Goal: Obtain resource: Download file/media

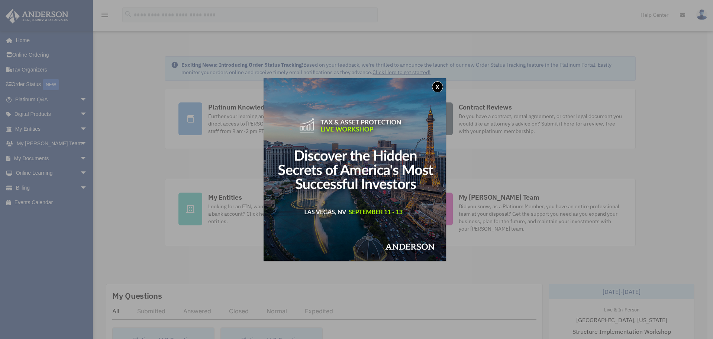
click at [420, 26] on div "x" at bounding box center [356, 169] width 713 height 339
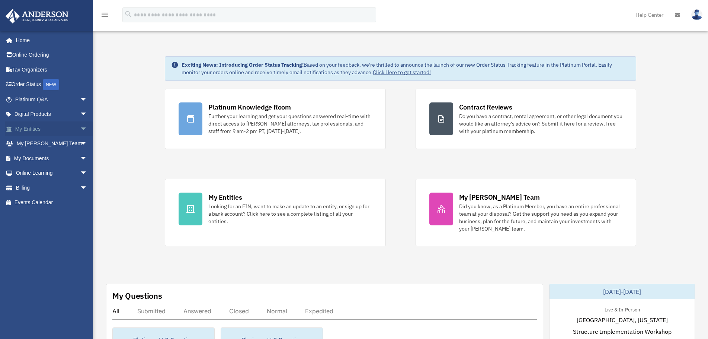
click at [45, 130] on link "My Entities arrow_drop_down" at bounding box center [51, 128] width 93 height 15
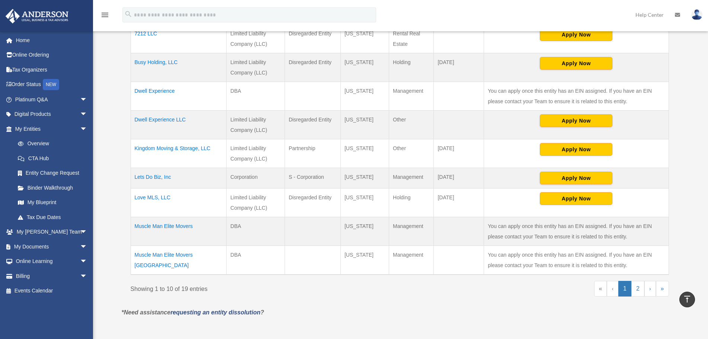
scroll to position [223, 0]
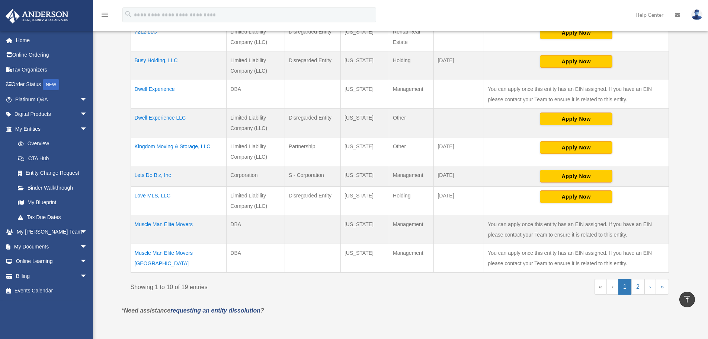
click at [175, 119] on td "Dwell Experience LLC" at bounding box center [179, 123] width 96 height 29
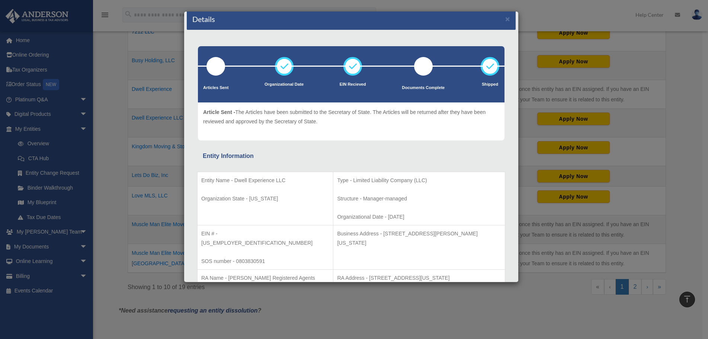
scroll to position [0, 0]
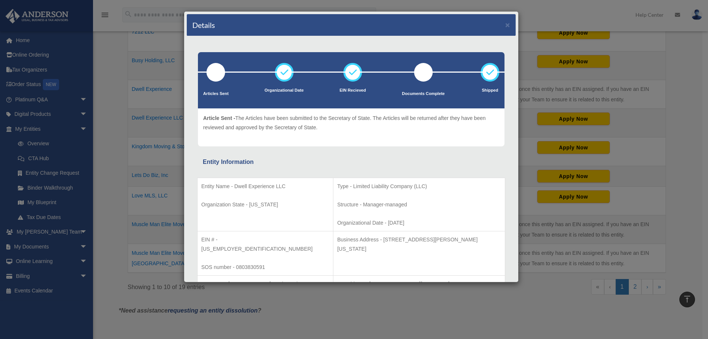
click at [109, 96] on div "Details × Articles Sent Organizational Date" at bounding box center [354, 169] width 708 height 339
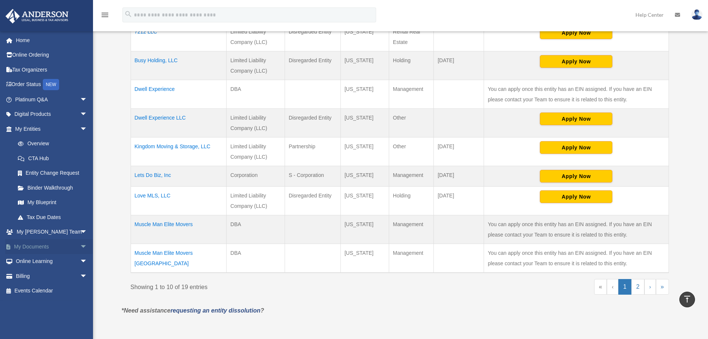
click at [45, 246] on link "My Documents arrow_drop_down" at bounding box center [51, 246] width 93 height 15
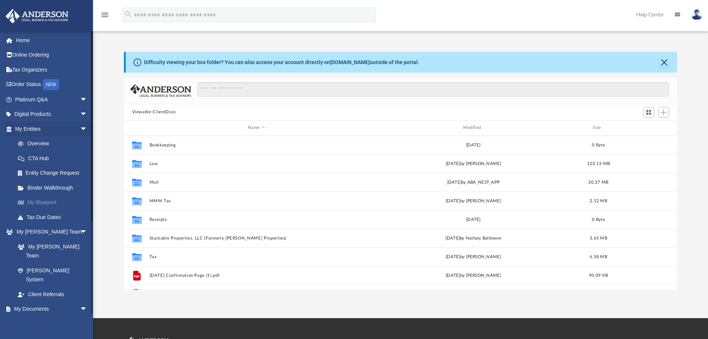
scroll to position [164, 548]
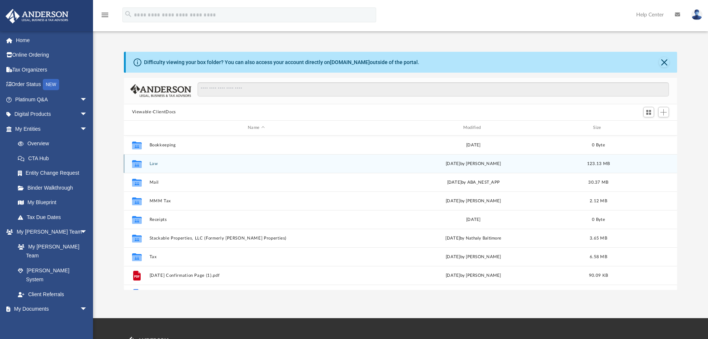
click at [150, 165] on button "Law" at bounding box center [256, 163] width 214 height 5
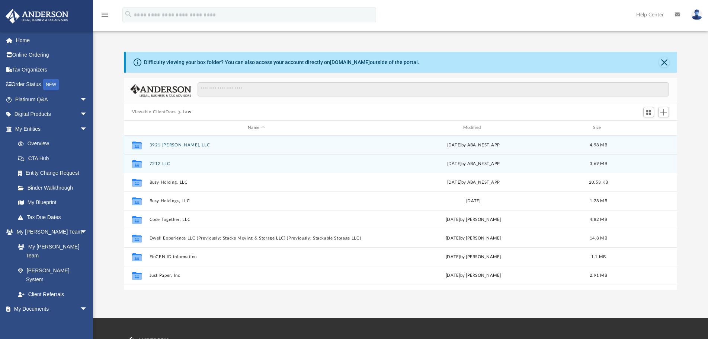
click at [153, 164] on button "7212 LLC" at bounding box center [256, 163] width 214 height 5
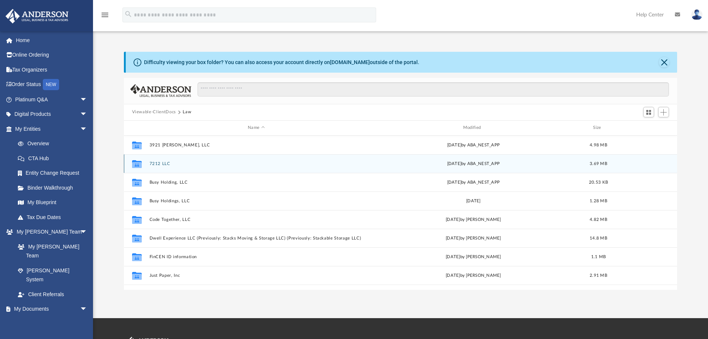
click at [153, 164] on button "7212 LLC" at bounding box center [256, 163] width 214 height 5
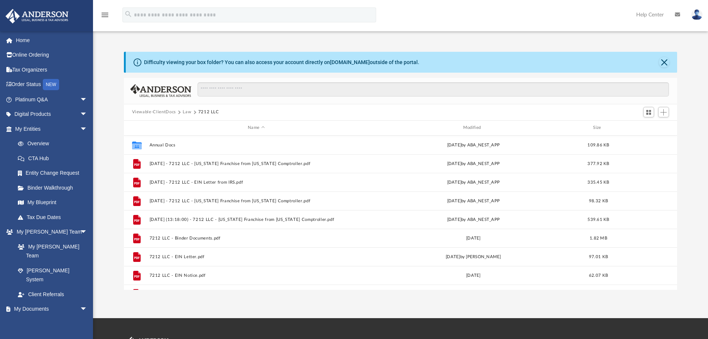
click at [187, 112] on button "Law" at bounding box center [187, 112] width 9 height 7
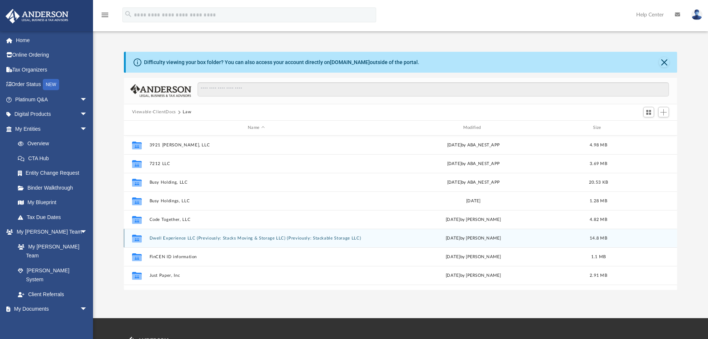
click at [183, 238] on button "Dwell Experience LLC (Previously: Stacks Moving & Storage LLC) (Previously: Sta…" at bounding box center [256, 237] width 214 height 5
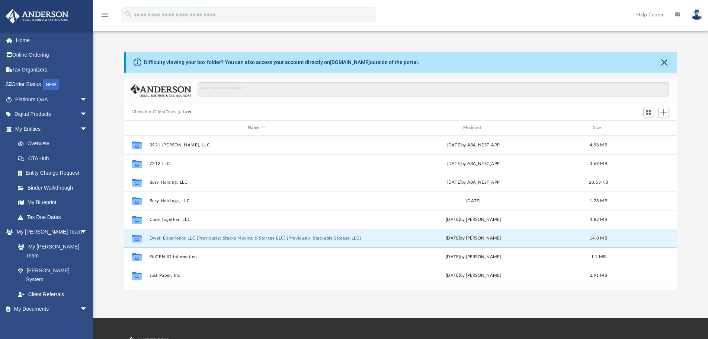
click at [183, 238] on button "Dwell Experience LLC (Previously: Stacks Moving & Storage LLC) (Previously: Sta…" at bounding box center [256, 237] width 214 height 5
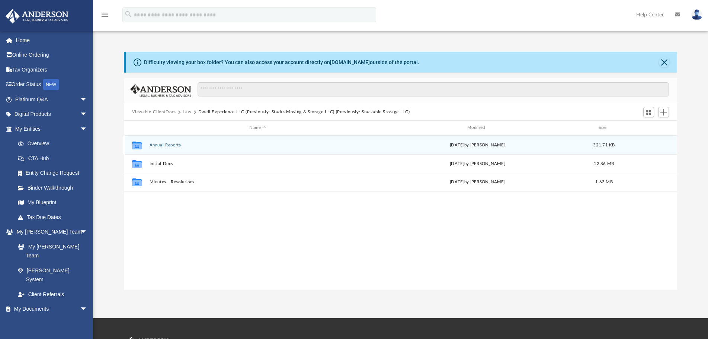
click at [165, 148] on div "Collaborated Folder Annual Reports [DATE] by [PERSON_NAME] 321.71 KB" at bounding box center [401, 144] width 554 height 19
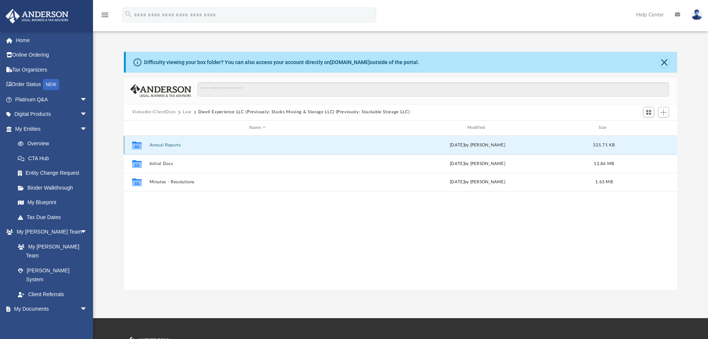
click at [165, 145] on button "Annual Reports" at bounding box center [257, 144] width 217 height 5
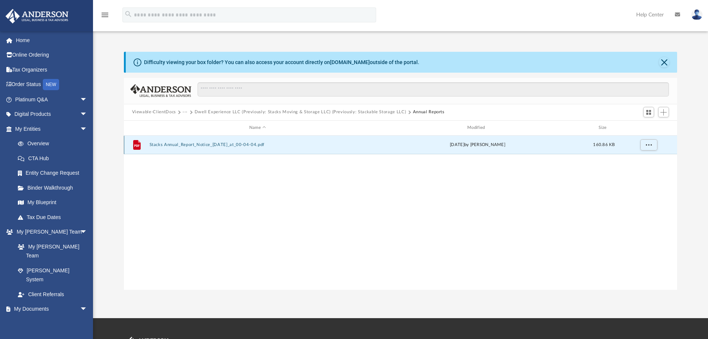
click at [194, 147] on button "Stacks Annual_Report_Notice_03-05-2021_at_00-04-04.pdf" at bounding box center [257, 144] width 217 height 5
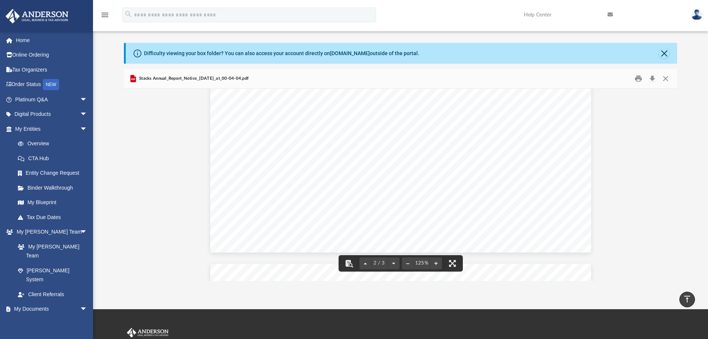
scroll to position [0, 0]
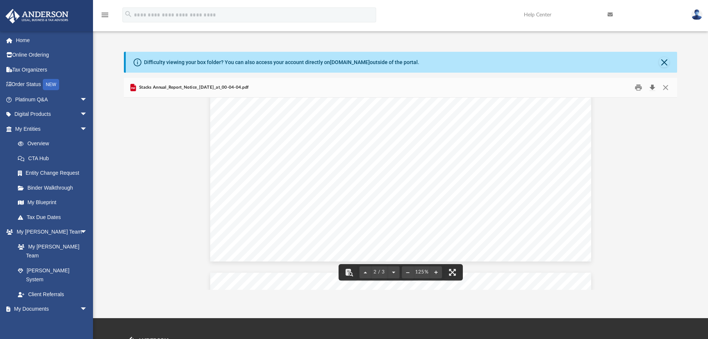
click at [652, 85] on button "Download" at bounding box center [651, 87] width 13 height 12
click at [664, 61] on button "Close" at bounding box center [664, 62] width 10 height 10
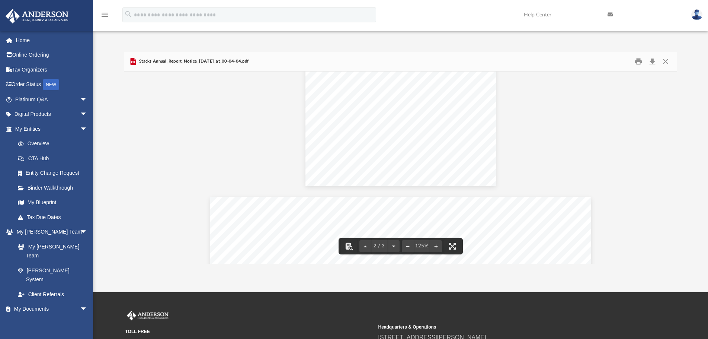
scroll to position [293, 0]
click at [670, 61] on button "Close" at bounding box center [665, 61] width 13 height 12
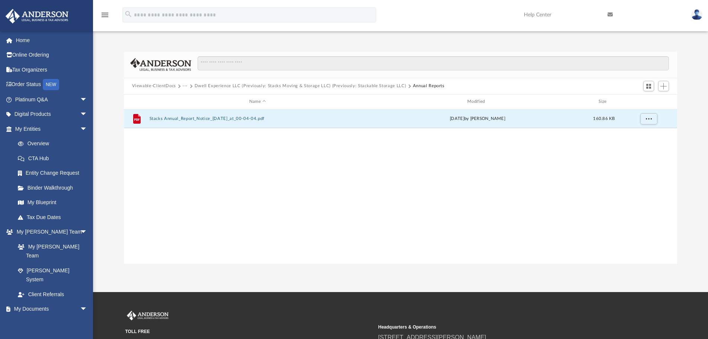
click at [359, 85] on button "Dwell Experience LLC (Previously: Stacks Moving & Storage LLC) (Previously: Sta…" at bounding box center [301, 86] width 212 height 7
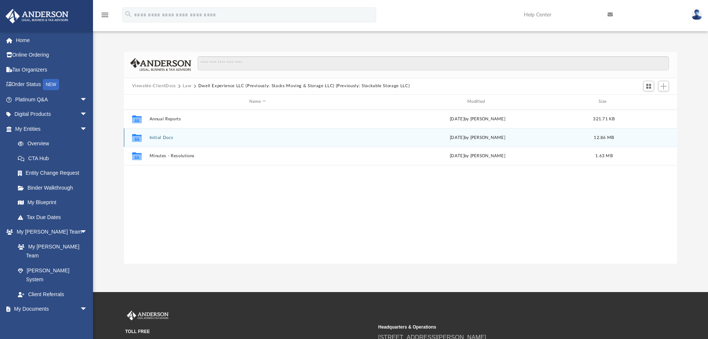
click at [161, 136] on button "Initial Docs" at bounding box center [257, 137] width 217 height 5
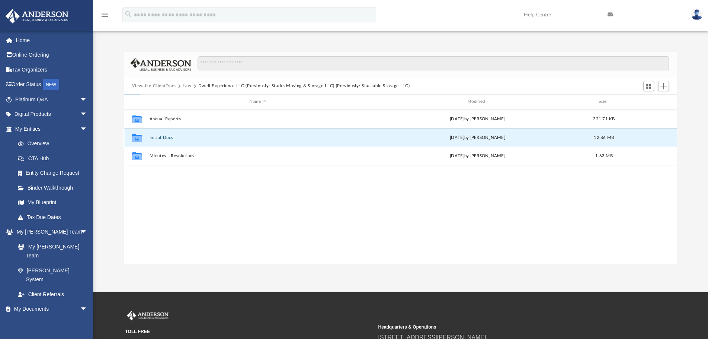
click at [161, 136] on button "Initial Docs" at bounding box center [257, 137] width 217 height 5
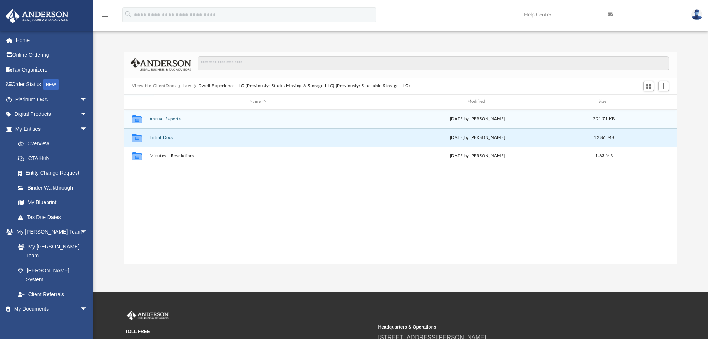
click at [161, 136] on button "Initial Docs" at bounding box center [257, 137] width 217 height 5
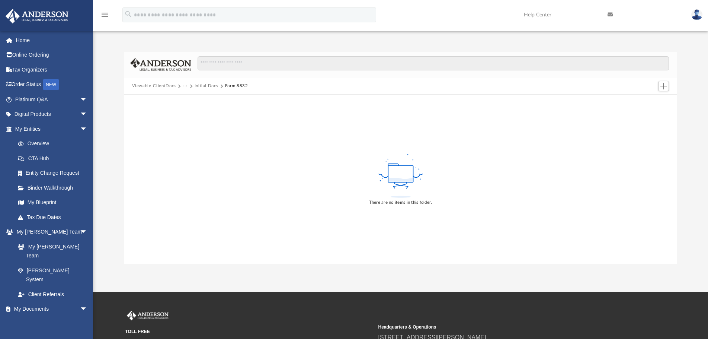
click at [205, 87] on button "Initial Docs" at bounding box center [207, 86] width 24 height 7
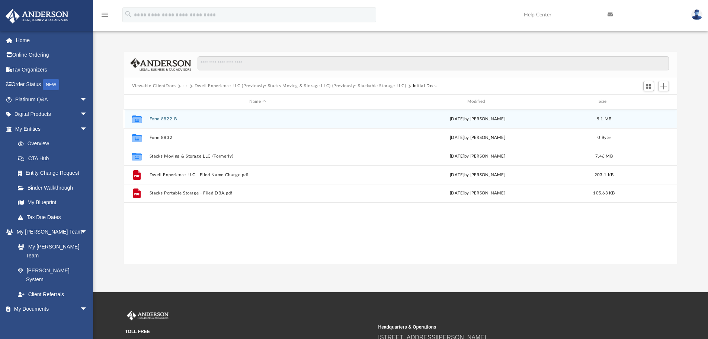
scroll to position [164, 548]
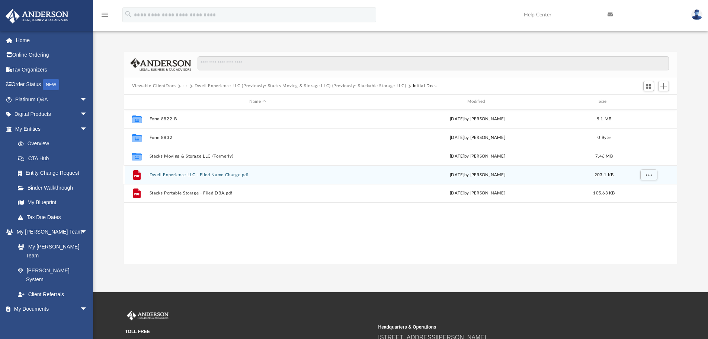
click at [174, 173] on button "Dwell Experience LLC - Filed Name Change.pdf" at bounding box center [257, 174] width 217 height 5
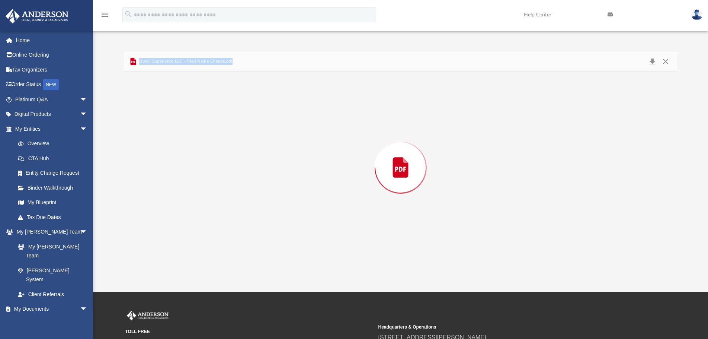
click at [174, 173] on div "Preview" at bounding box center [401, 167] width 554 height 192
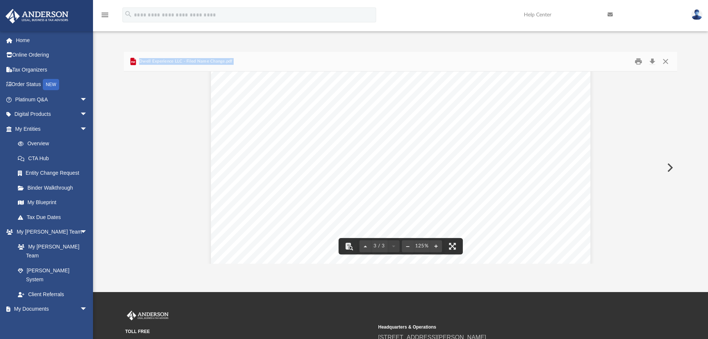
scroll to position [1315, 0]
click at [652, 60] on button "Download" at bounding box center [651, 61] width 13 height 12
click at [180, 48] on div "Difficulty viewing your box folder? You can also access your account directly o…" at bounding box center [400, 149] width 615 height 227
click at [662, 61] on button "Close" at bounding box center [665, 61] width 13 height 12
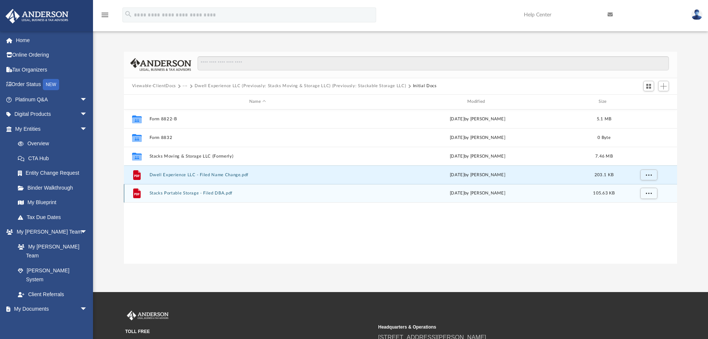
click at [173, 195] on button "Stacks Portable Storage - Filed DBA.pdf" at bounding box center [257, 192] width 217 height 5
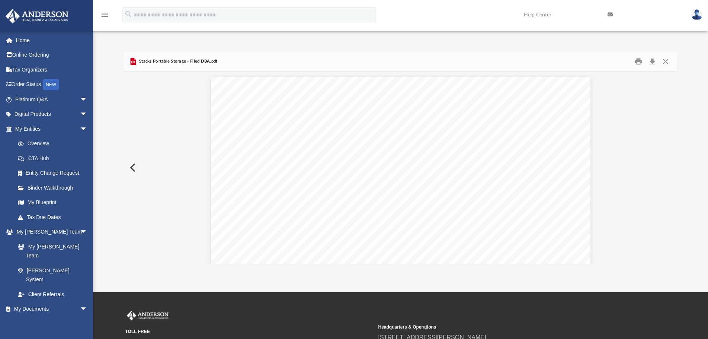
click at [661, 68] on div "Stacks Portable Storage - Filed DBA.pdf" at bounding box center [401, 62] width 554 height 20
click at [668, 62] on button "Close" at bounding box center [665, 61] width 13 height 12
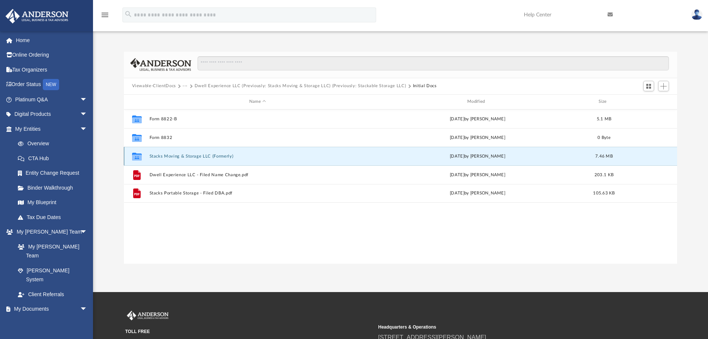
click at [177, 155] on button "Stacks Moving & Storage LLC (Formerly)" at bounding box center [257, 156] width 217 height 5
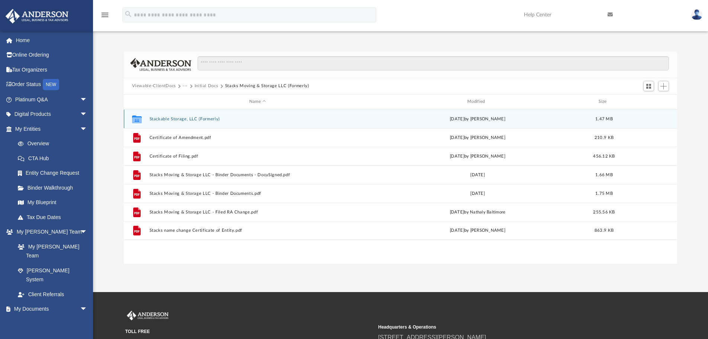
click at [179, 119] on button "Stackable Storage, LLC (Formerly)" at bounding box center [257, 118] width 217 height 5
click at [180, 119] on button "Stacks Company Operating Agreement (2).pdf" at bounding box center [257, 118] width 217 height 5
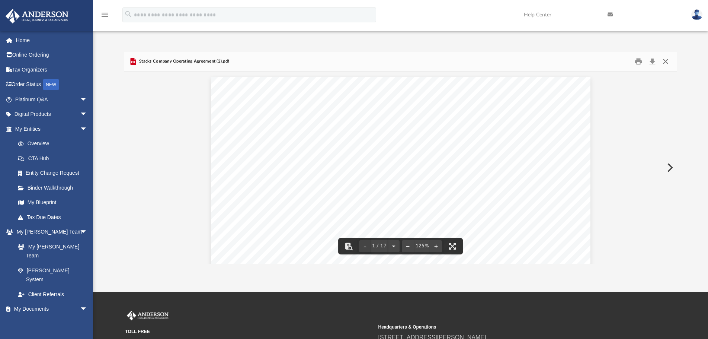
click at [666, 61] on button "Close" at bounding box center [665, 61] width 13 height 12
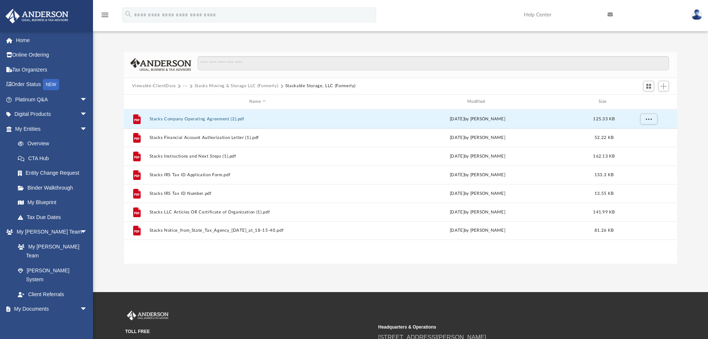
click at [222, 85] on button "Stacks Moving & Storage LLC (Formerly)" at bounding box center [237, 86] width 84 height 7
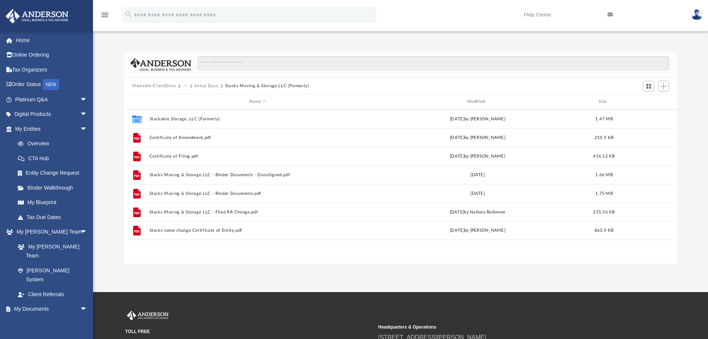
click at [165, 86] on button "Viewable-ClientDocs" at bounding box center [154, 86] width 44 height 7
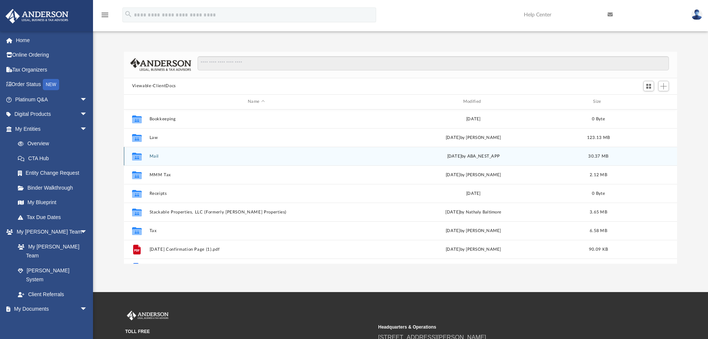
click at [152, 157] on button "Mail" at bounding box center [256, 156] width 214 height 5
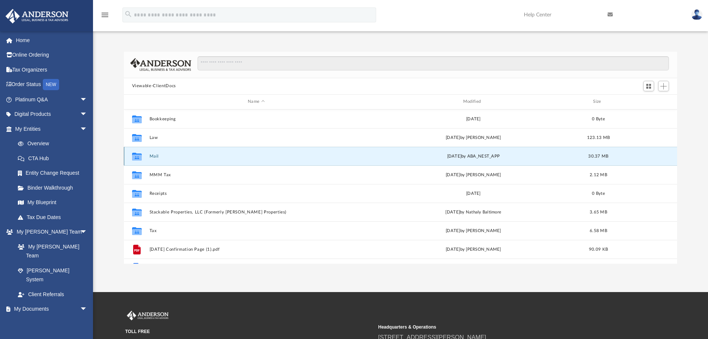
click at [152, 157] on button "Mail" at bounding box center [256, 156] width 214 height 5
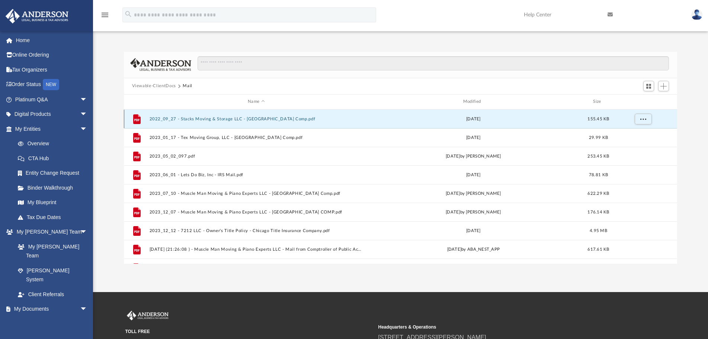
click at [234, 118] on button "2022_09_27 - Stacks Moving & Storage LLC - TX Comp.pdf" at bounding box center [256, 118] width 214 height 5
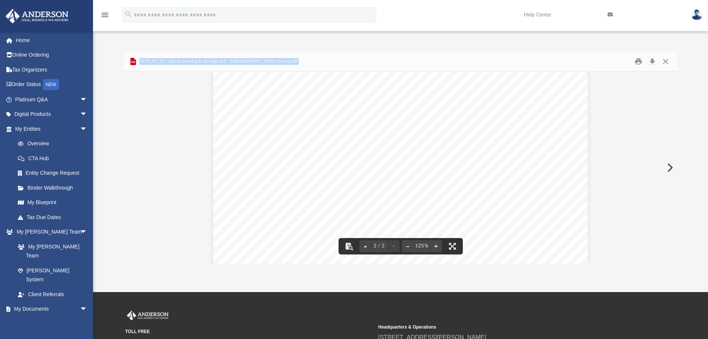
scroll to position [670, 0]
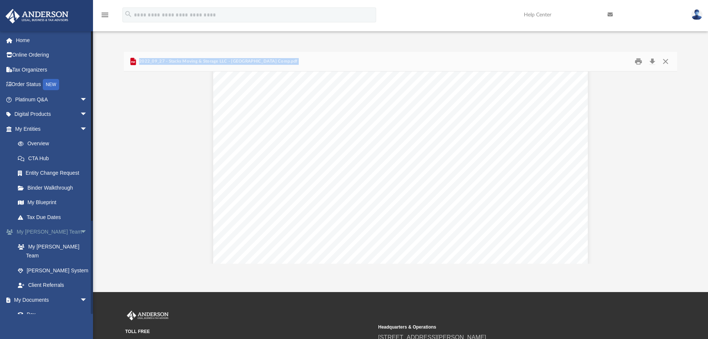
click at [80, 230] on span "arrow_drop_down" at bounding box center [87, 231] width 15 height 15
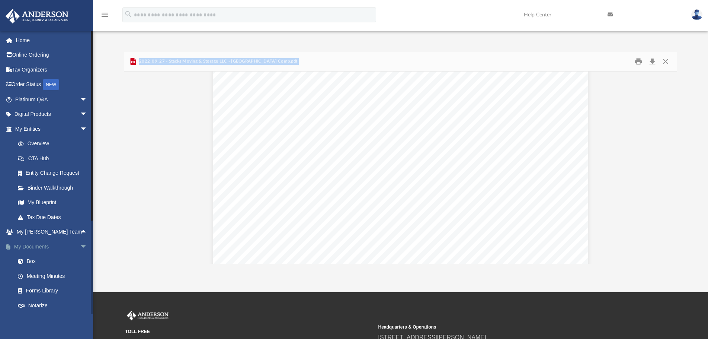
click at [50, 246] on link "My Documents arrow_drop_down" at bounding box center [51, 246] width 93 height 15
click at [80, 246] on span "arrow_drop_down" at bounding box center [87, 246] width 15 height 15
click at [80, 246] on span "arrow_drop_up" at bounding box center [87, 246] width 15 height 15
click at [80, 247] on span "arrow_drop_down" at bounding box center [87, 246] width 15 height 15
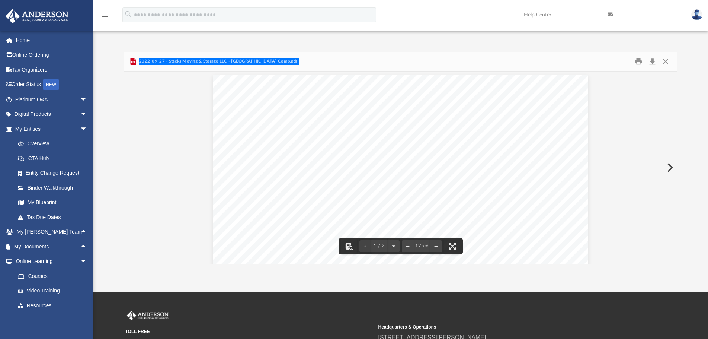
scroll to position [0, 0]
click at [672, 168] on button "Preview" at bounding box center [669, 167] width 16 height 21
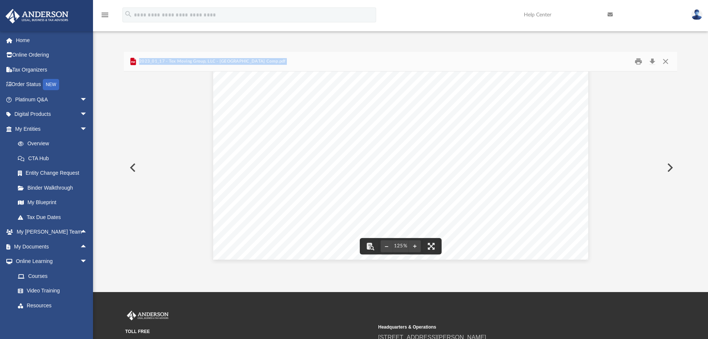
scroll to position [306, 0]
click at [46, 202] on link "My Blueprint" at bounding box center [54, 202] width 88 height 15
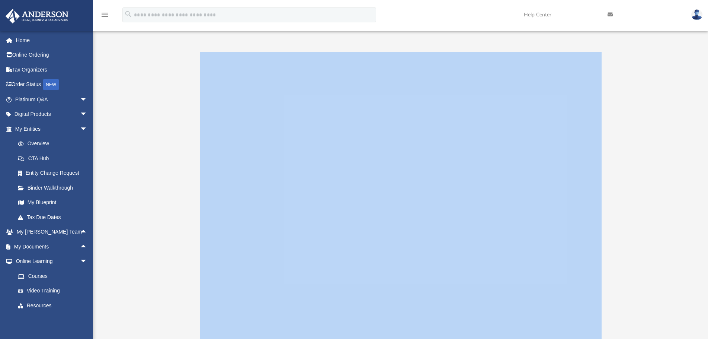
click at [178, 112] on div at bounding box center [401, 201] width 554 height 298
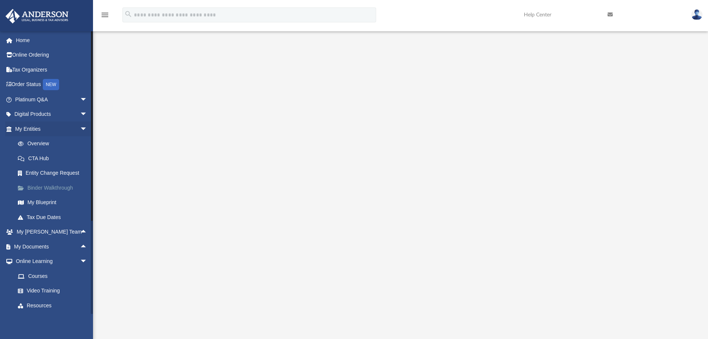
click at [62, 185] on link "Binder Walkthrough" at bounding box center [54, 187] width 88 height 15
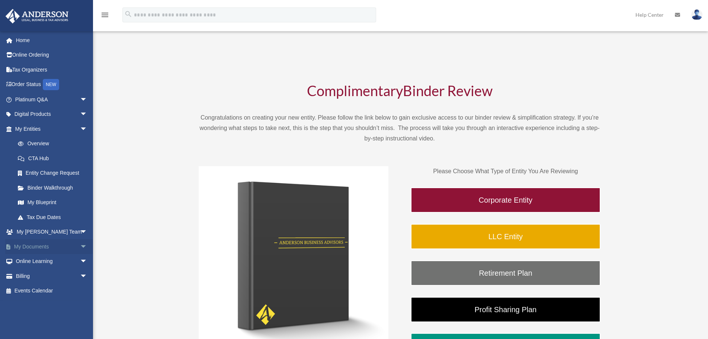
click at [80, 246] on span "arrow_drop_down" at bounding box center [87, 246] width 15 height 15
click at [43, 261] on link "Box" at bounding box center [54, 261] width 88 height 15
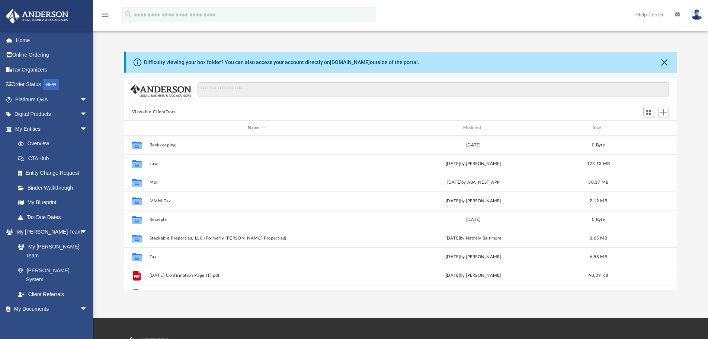
scroll to position [164, 548]
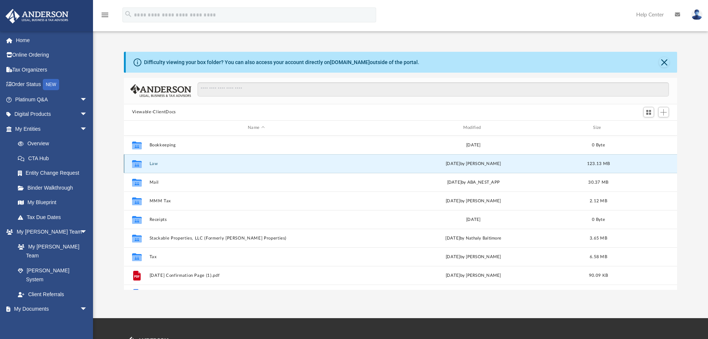
click at [155, 164] on button "Law" at bounding box center [256, 163] width 214 height 5
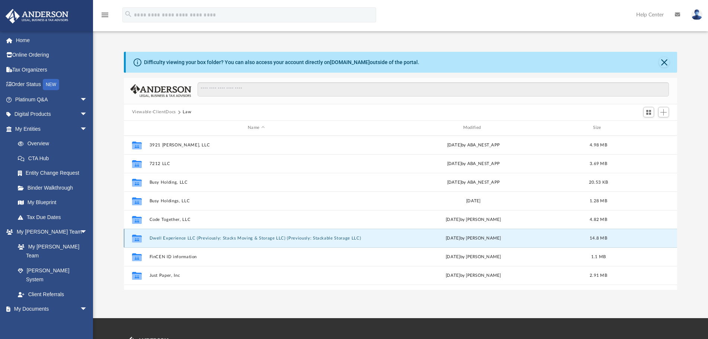
click at [205, 238] on button "Dwell Experience LLC (Previously: Stacks Moving & Storage LLC) (Previously: Sta…" at bounding box center [256, 237] width 214 height 5
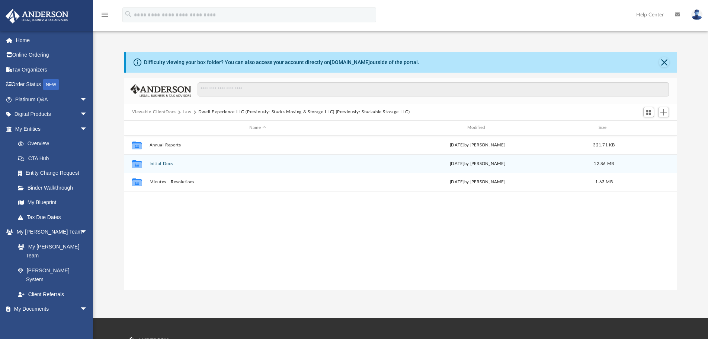
click at [160, 164] on button "Initial Docs" at bounding box center [257, 163] width 217 height 5
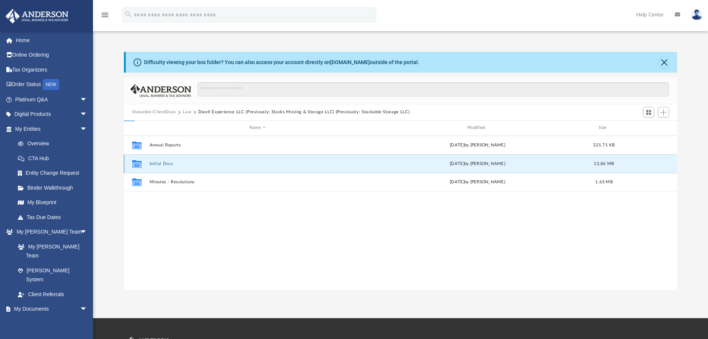
click at [160, 164] on button "Initial Docs" at bounding box center [257, 163] width 217 height 5
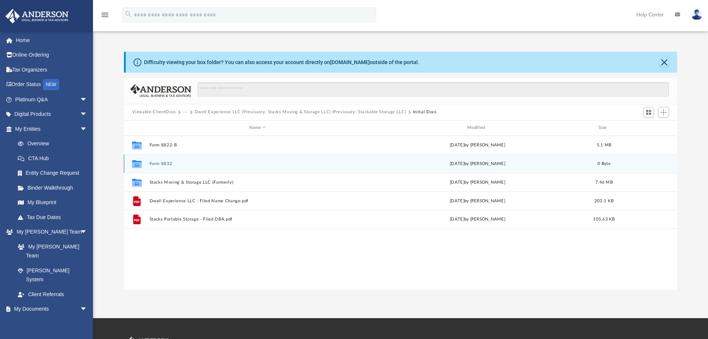
click at [166, 163] on button "Form 8832" at bounding box center [257, 163] width 217 height 5
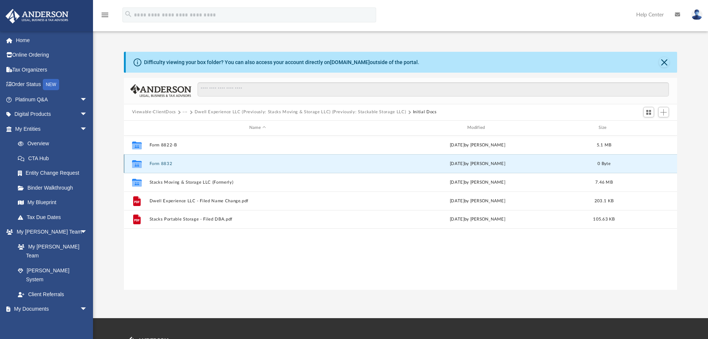
click at [166, 163] on button "Form 8832" at bounding box center [257, 163] width 217 height 5
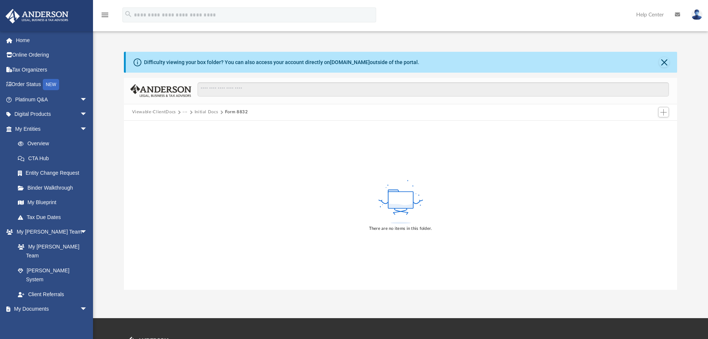
click at [211, 111] on button "Initial Docs" at bounding box center [207, 112] width 24 height 7
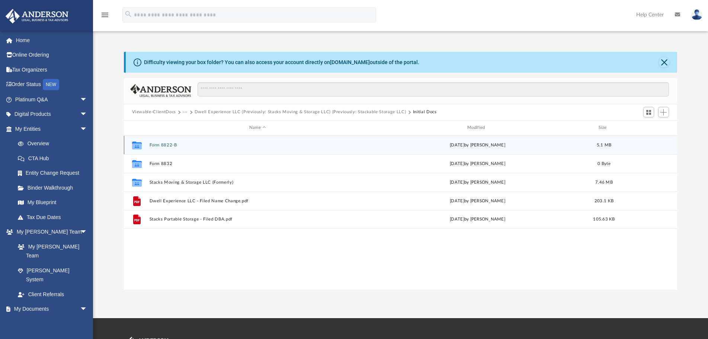
click at [170, 143] on button "Form 8822-B" at bounding box center [257, 144] width 217 height 5
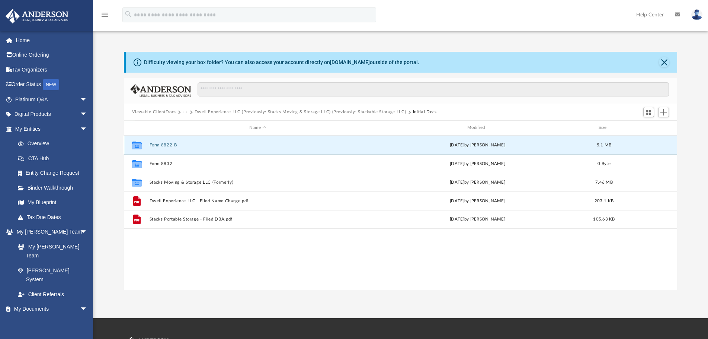
click at [170, 143] on button "Form 8822-B" at bounding box center [257, 144] width 217 height 5
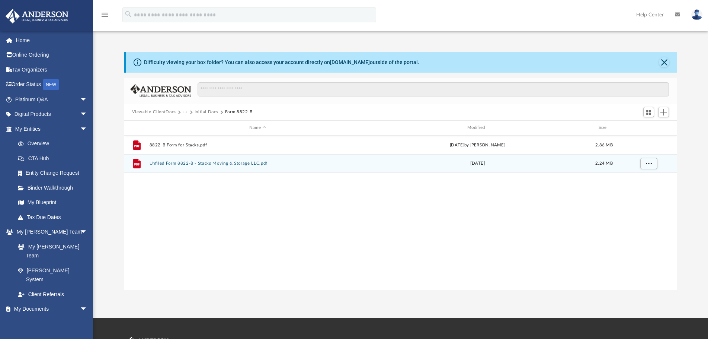
click at [205, 161] on button "Unfiled Form 8822-B - Stacks Moving & Storage LLC.pdf" at bounding box center [257, 163] width 217 height 5
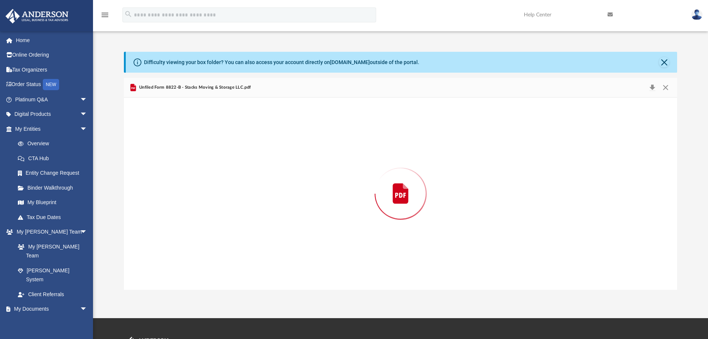
click at [205, 161] on div "Preview" at bounding box center [401, 193] width 554 height 192
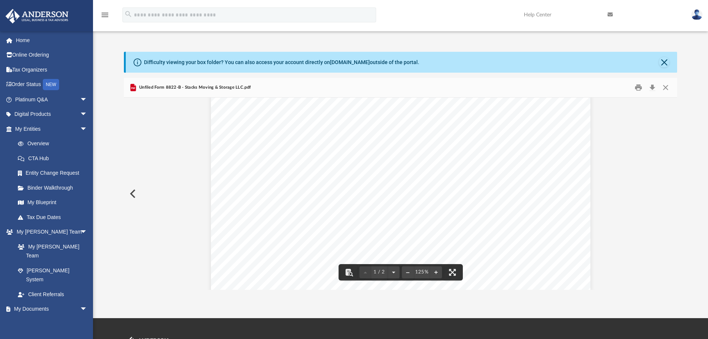
scroll to position [298, 0]
click at [666, 87] on button "Close" at bounding box center [665, 87] width 13 height 12
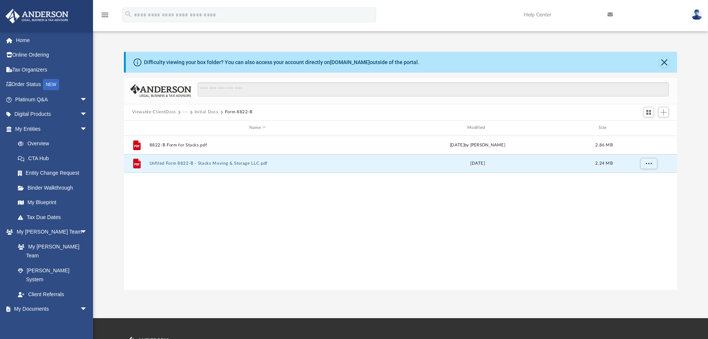
click at [205, 114] on button "Initial Docs" at bounding box center [207, 112] width 24 height 7
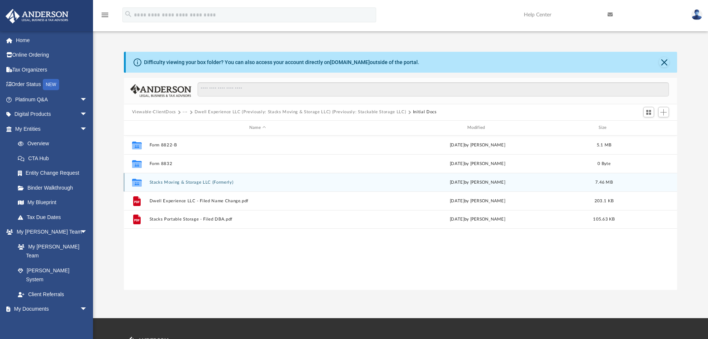
click at [217, 182] on button "Stacks Moving & Storage LLC (Formerly)" at bounding box center [257, 182] width 217 height 5
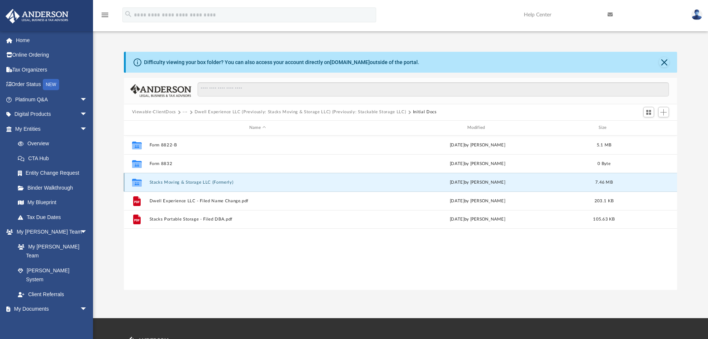
click at [217, 182] on button "Stacks Moving & Storage LLC (Formerly)" at bounding box center [257, 182] width 217 height 5
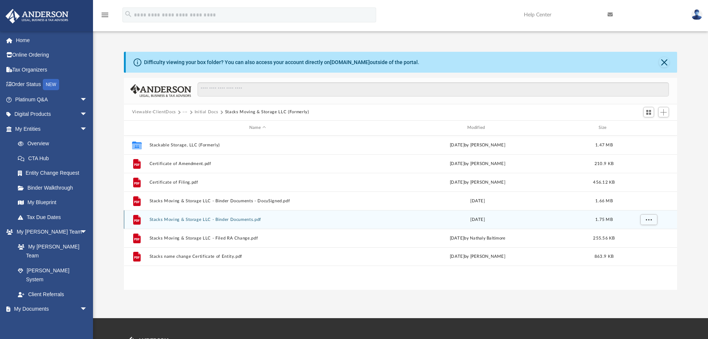
click at [189, 220] on button "Stacks Moving & Storage LLC - Binder Documents.pdf" at bounding box center [257, 219] width 217 height 5
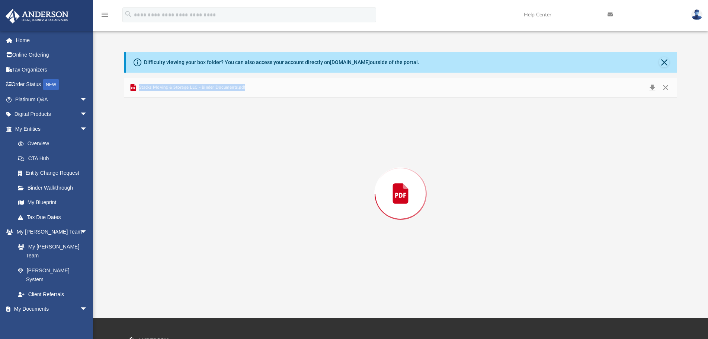
click at [189, 220] on div "Preview" at bounding box center [401, 193] width 554 height 192
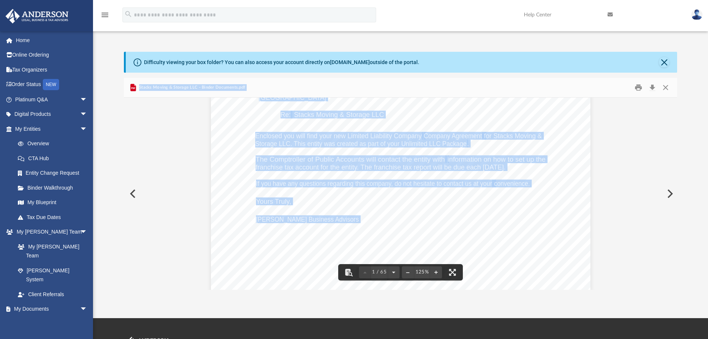
scroll to position [186, 0]
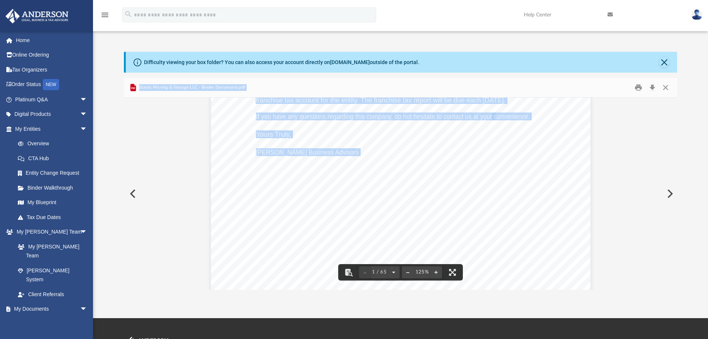
click at [450, 148] on div "[DATE] [PERSON_NAME] [STREET_ADDRESS] Re: Stacks Moving & Storage LLC Enclosed …" at bounding box center [400, 162] width 379 height 491
click at [427, 193] on div "[DATE] [PERSON_NAME] [STREET_ADDRESS] Re: Stacks Moving & Storage LLC Enclosed …" at bounding box center [400, 162] width 379 height 491
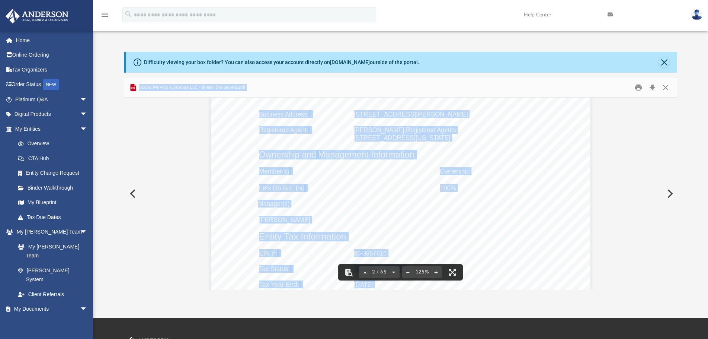
scroll to position [595, 0]
click at [665, 88] on button "Close" at bounding box center [665, 87] width 13 height 12
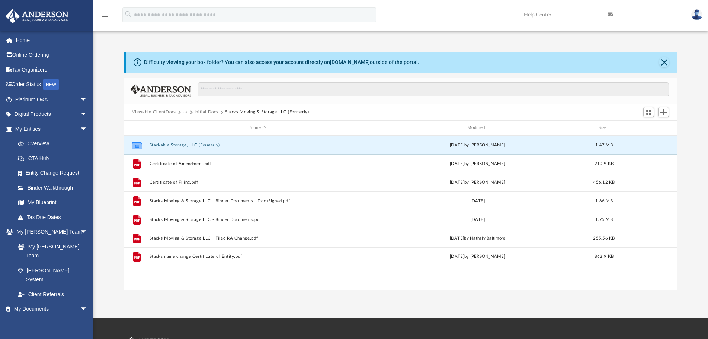
click at [200, 144] on button "Stackable Storage, LLC (Formerly)" at bounding box center [257, 144] width 217 height 5
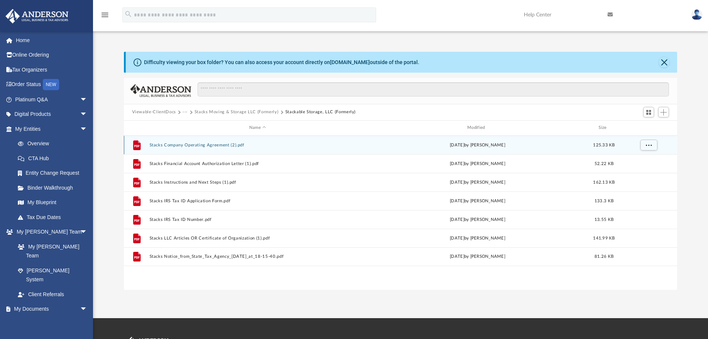
click at [211, 146] on button "Stacks Company Operating Agreement (2).pdf" at bounding box center [257, 144] width 217 height 5
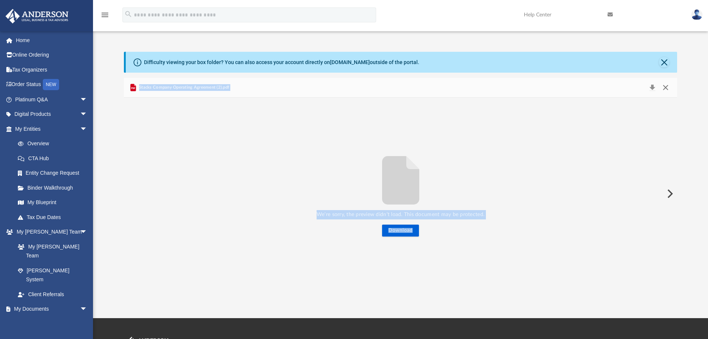
click at [669, 89] on button "Close" at bounding box center [665, 87] width 13 height 10
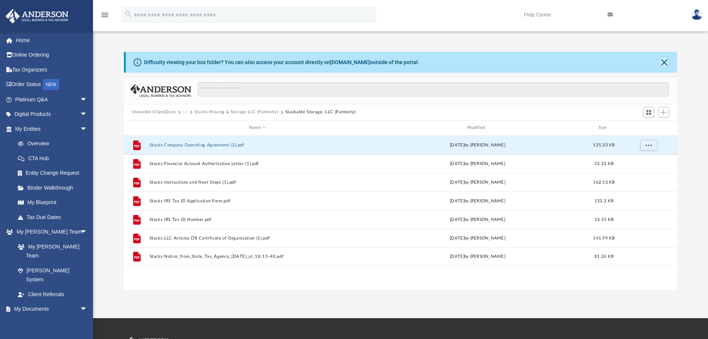
click at [662, 61] on button "Close" at bounding box center [664, 62] width 10 height 10
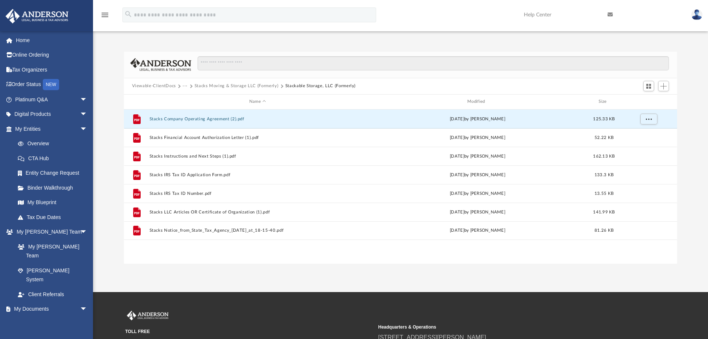
click at [241, 84] on button "Stacks Moving & Storage LLC (Formerly)" at bounding box center [237, 86] width 84 height 7
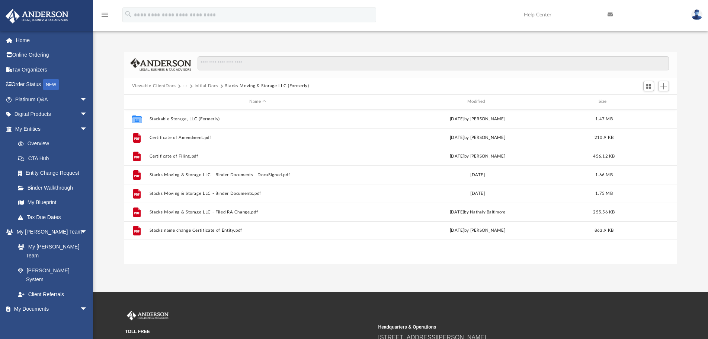
click at [201, 84] on button "Initial Docs" at bounding box center [207, 86] width 24 height 7
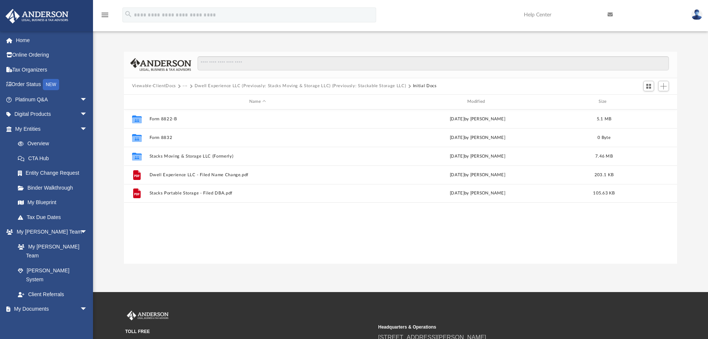
click at [164, 87] on button "Viewable-ClientDocs" at bounding box center [154, 86] width 44 height 7
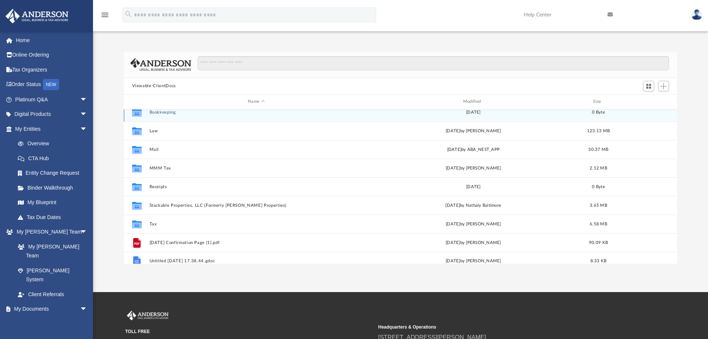
scroll to position [0, 0]
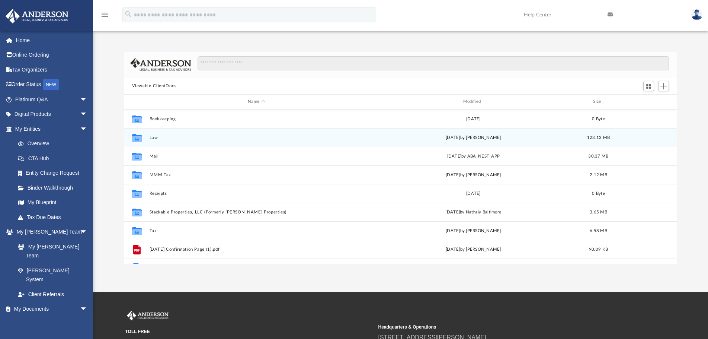
click at [154, 138] on button "Law" at bounding box center [256, 137] width 214 height 5
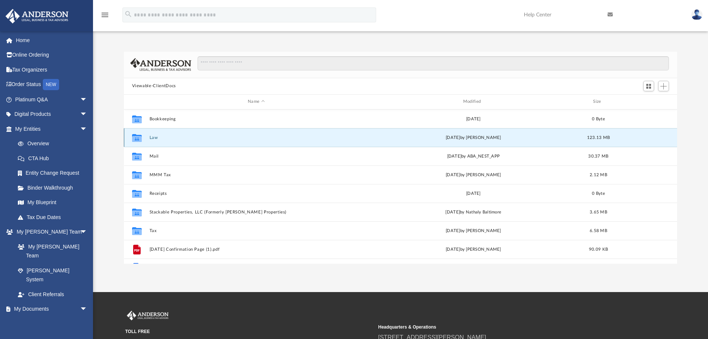
click at [154, 138] on button "Law" at bounding box center [256, 137] width 214 height 5
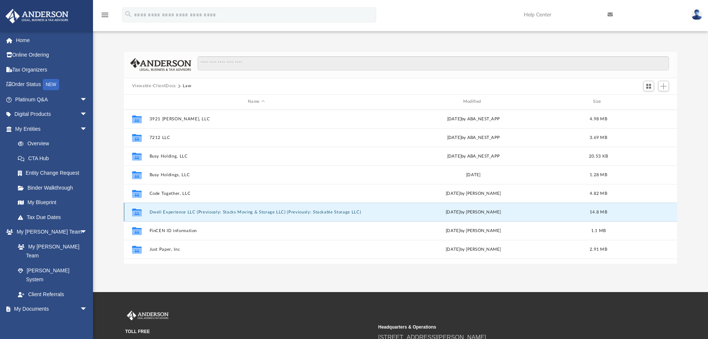
click at [177, 211] on button "Dwell Experience LLC (Previously: Stacks Moving & Storage LLC) (Previously: Sta…" at bounding box center [256, 211] width 214 height 5
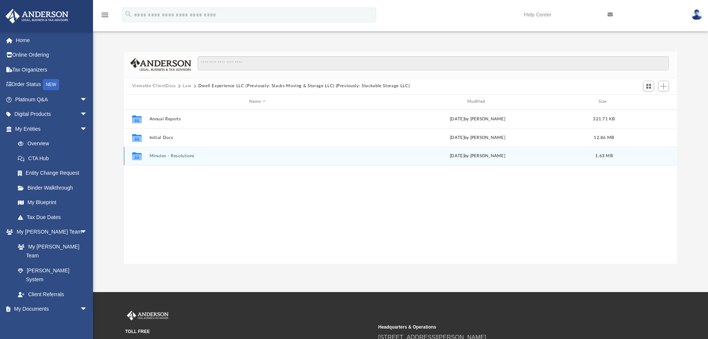
click at [171, 156] on button "Minutes - Resolutions" at bounding box center [257, 155] width 217 height 5
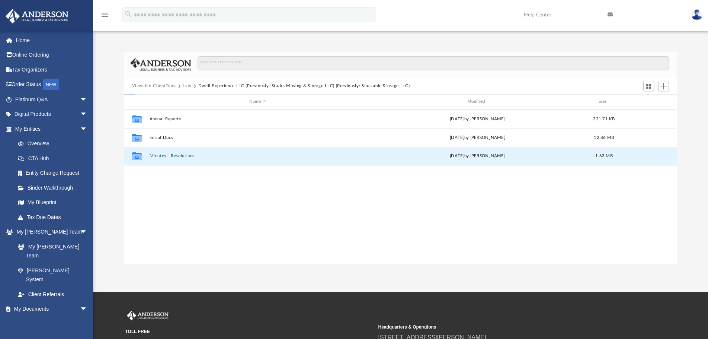
click at [171, 156] on button "Minutes - Resolutions" at bounding box center [257, 155] width 217 height 5
